Goal: Find specific page/section: Find specific page/section

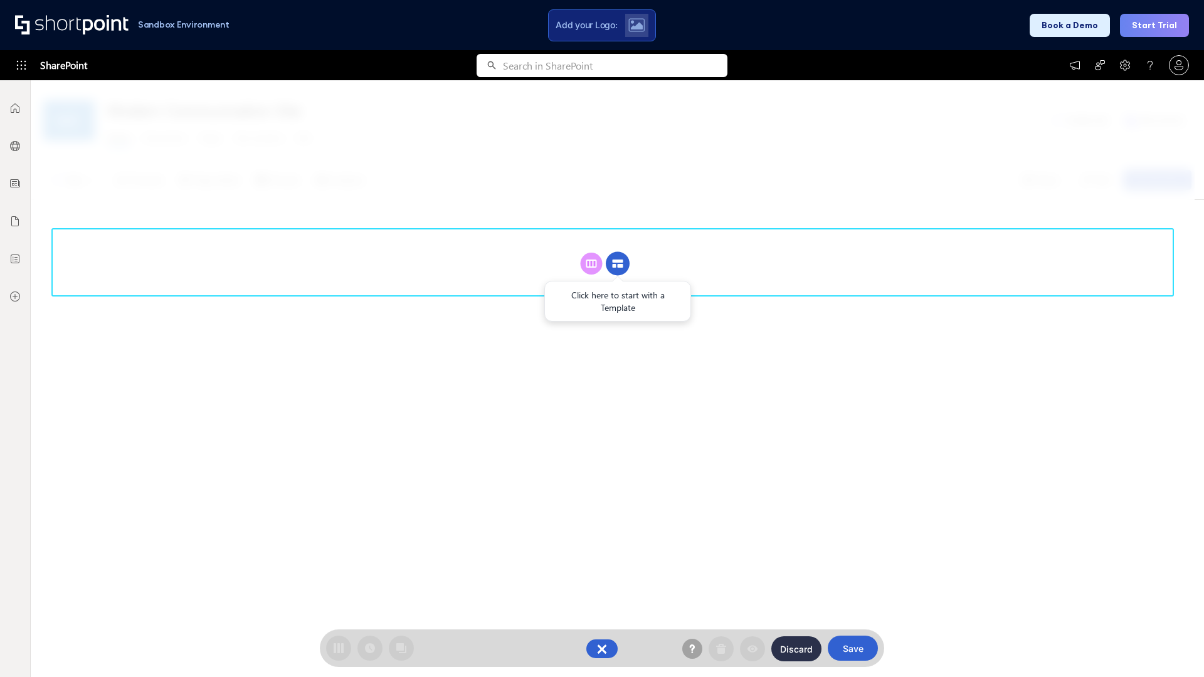
click at [618, 263] on circle at bounding box center [618, 264] width 24 height 24
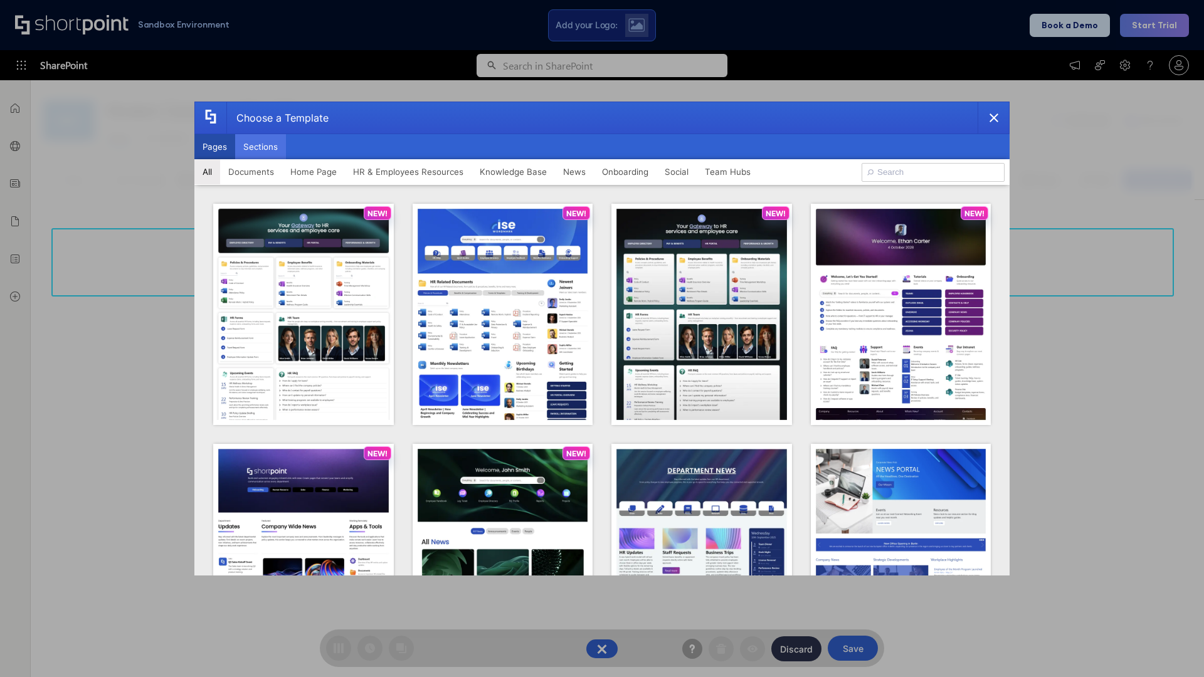
click at [260, 147] on button "Sections" at bounding box center [260, 146] width 51 height 25
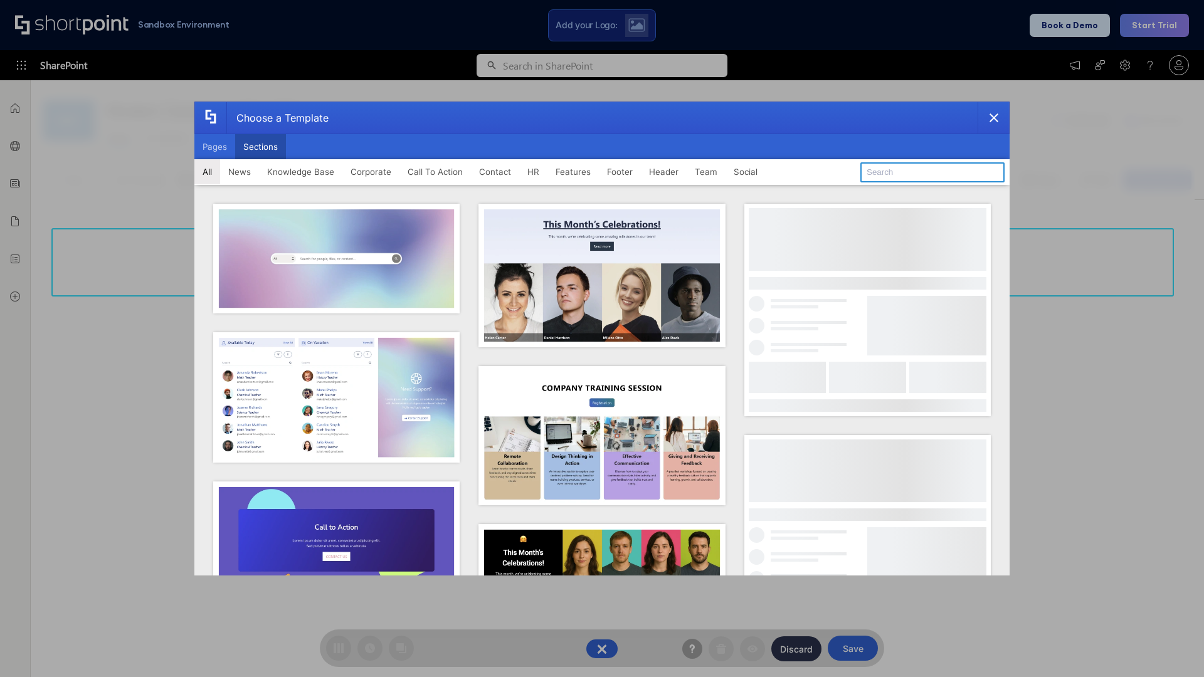
type input "News Kit 2"
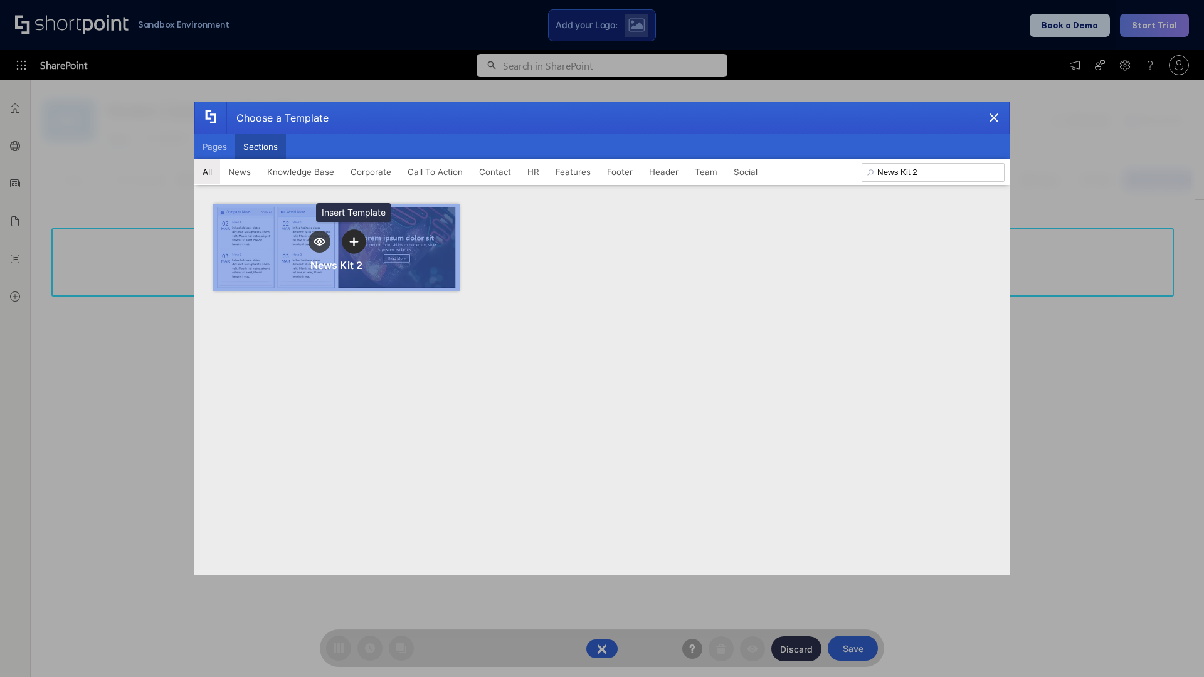
click at [354, 242] on icon "template selector" at bounding box center [353, 241] width 9 height 9
